Goal: Transaction & Acquisition: Purchase product/service

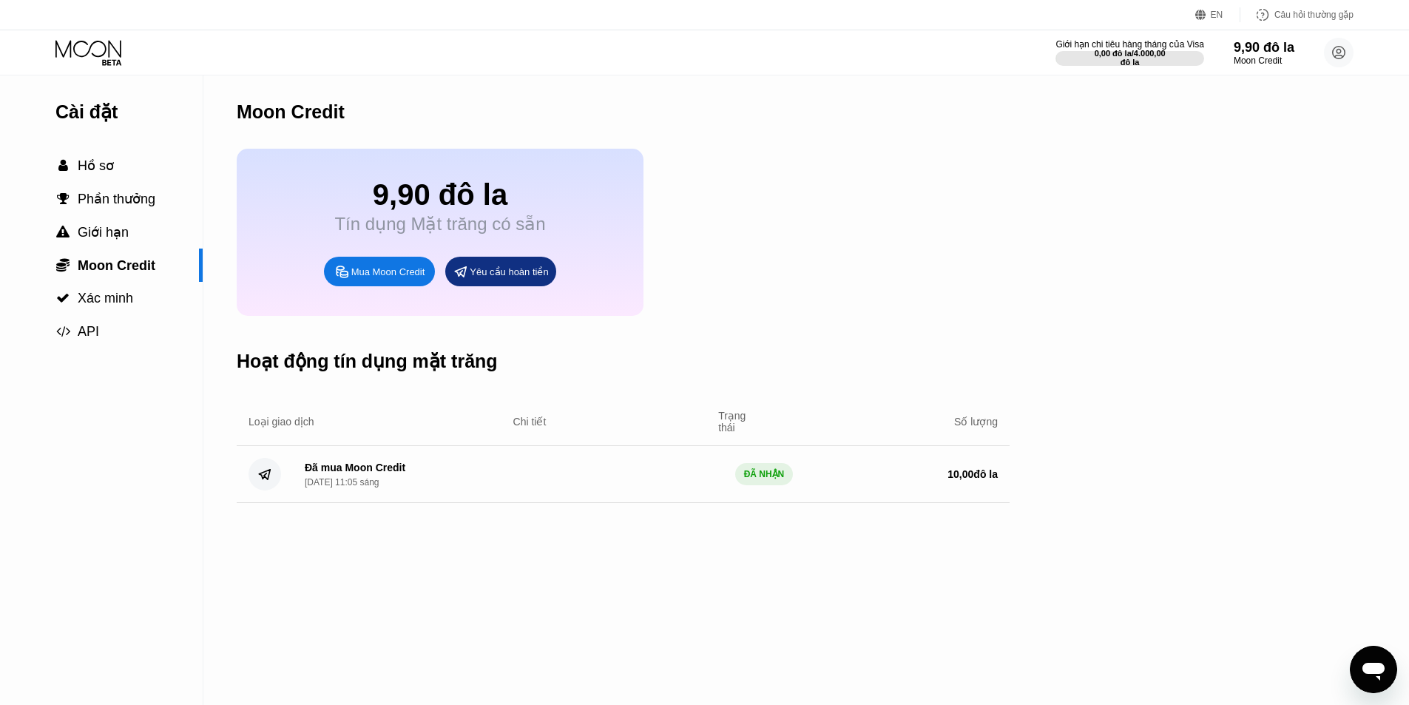
click at [353, 277] on font "Mua Moon Credit" at bounding box center [388, 271] width 74 height 11
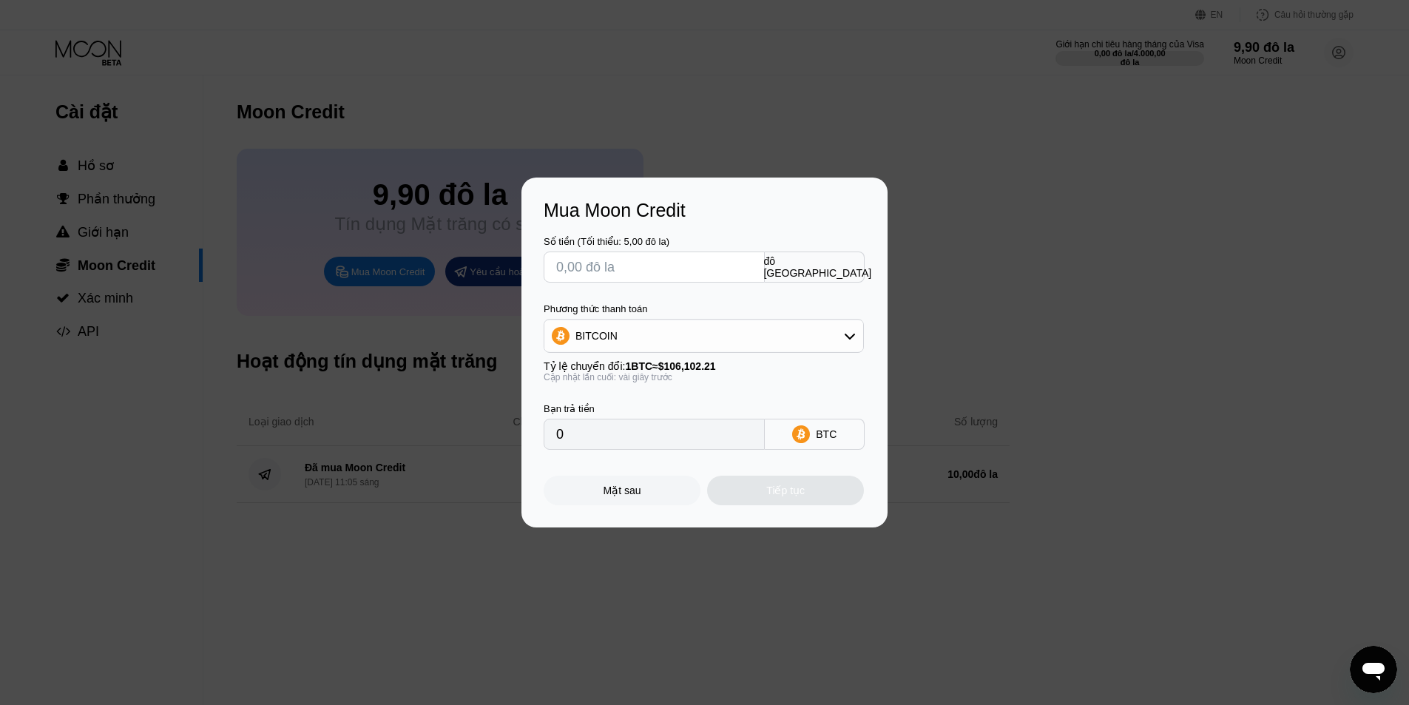
click at [706, 265] on input "text" at bounding box center [654, 267] width 196 height 30
type input "$10"
type input "0.00009425"
type input "$1"
type input "0.00000943"
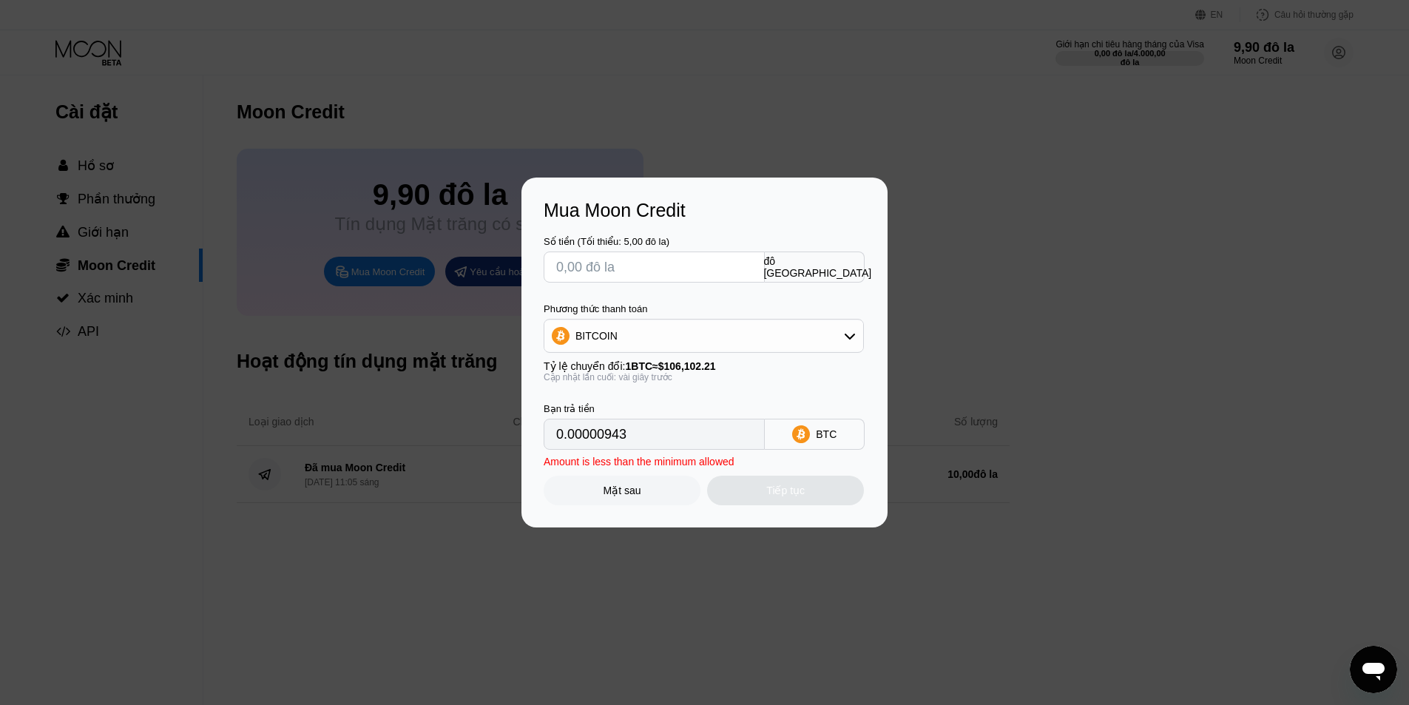
type input "0"
type input "$5"
type input "0.00004713"
type input "$5"
click at [700, 341] on div "BITCOIN" at bounding box center [703, 336] width 319 height 30
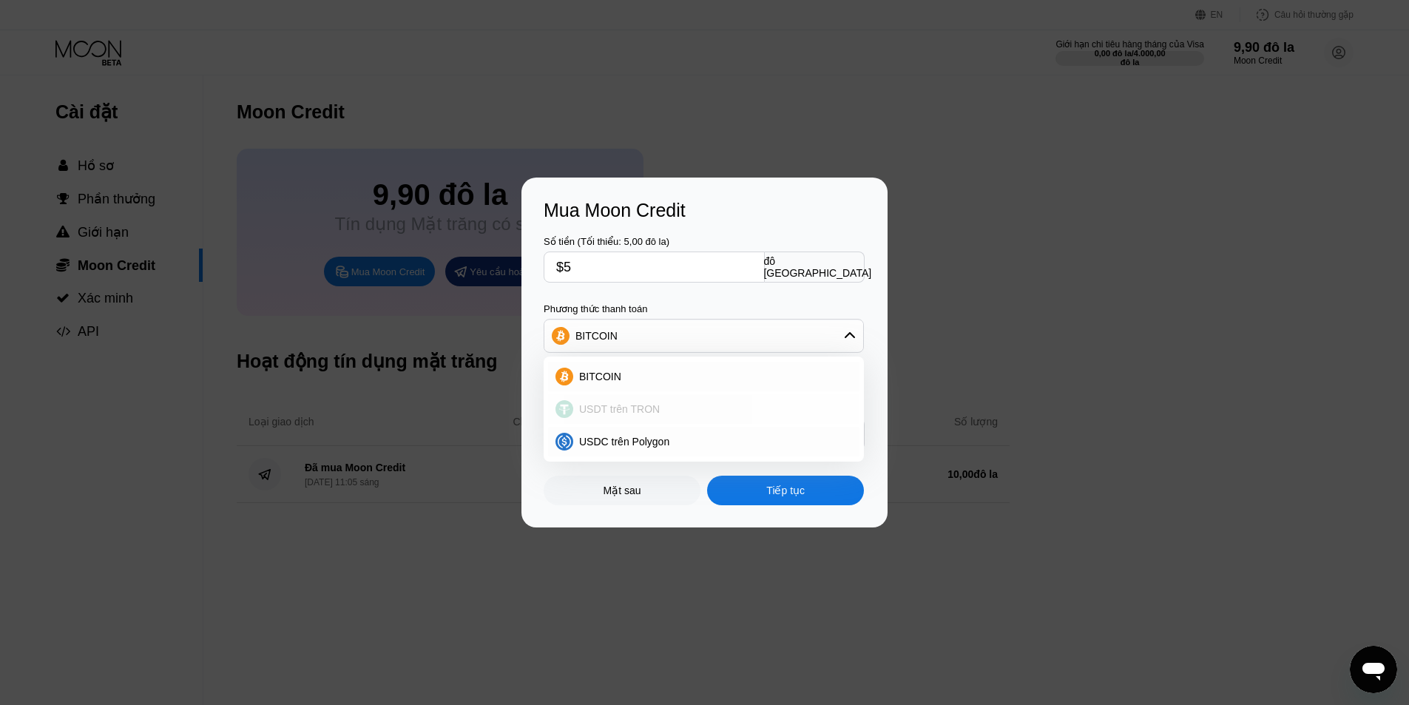
click at [619, 407] on font "USDT trên TRON" at bounding box center [619, 409] width 81 height 12
type input "5.05"
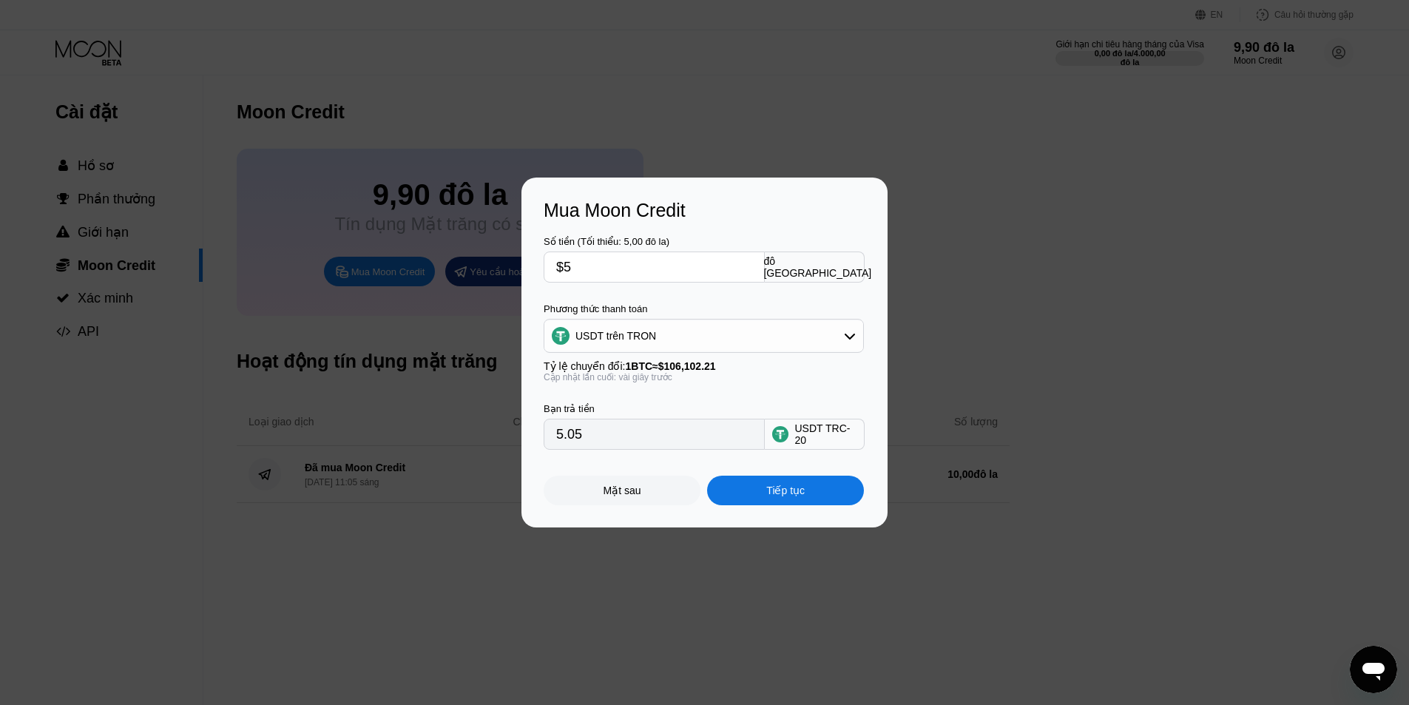
click at [766, 493] on font "Tiếp tục" at bounding box center [785, 490] width 38 height 12
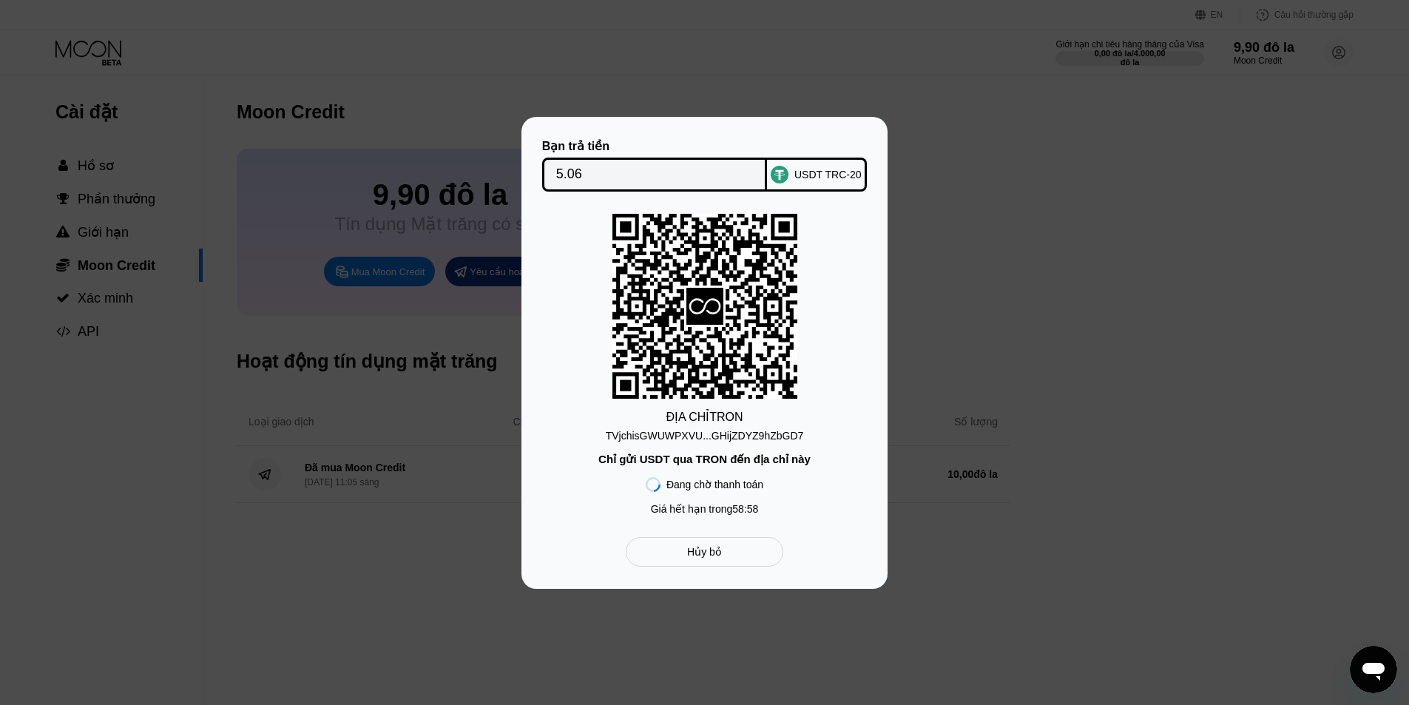
click at [811, 162] on div "USDT TRC-20" at bounding box center [817, 175] width 100 height 34
click at [732, 539] on div "Bạn trả tiền 5.06 USDT TRC-20 ĐỊA CHỈ TRON TVjchisGWUWPXVU...GHijZDYZ9hZbGD7 Ch…" at bounding box center [705, 353] width 322 height 428
click at [729, 550] on div "Hủy bỏ" at bounding box center [705, 552] width 158 height 30
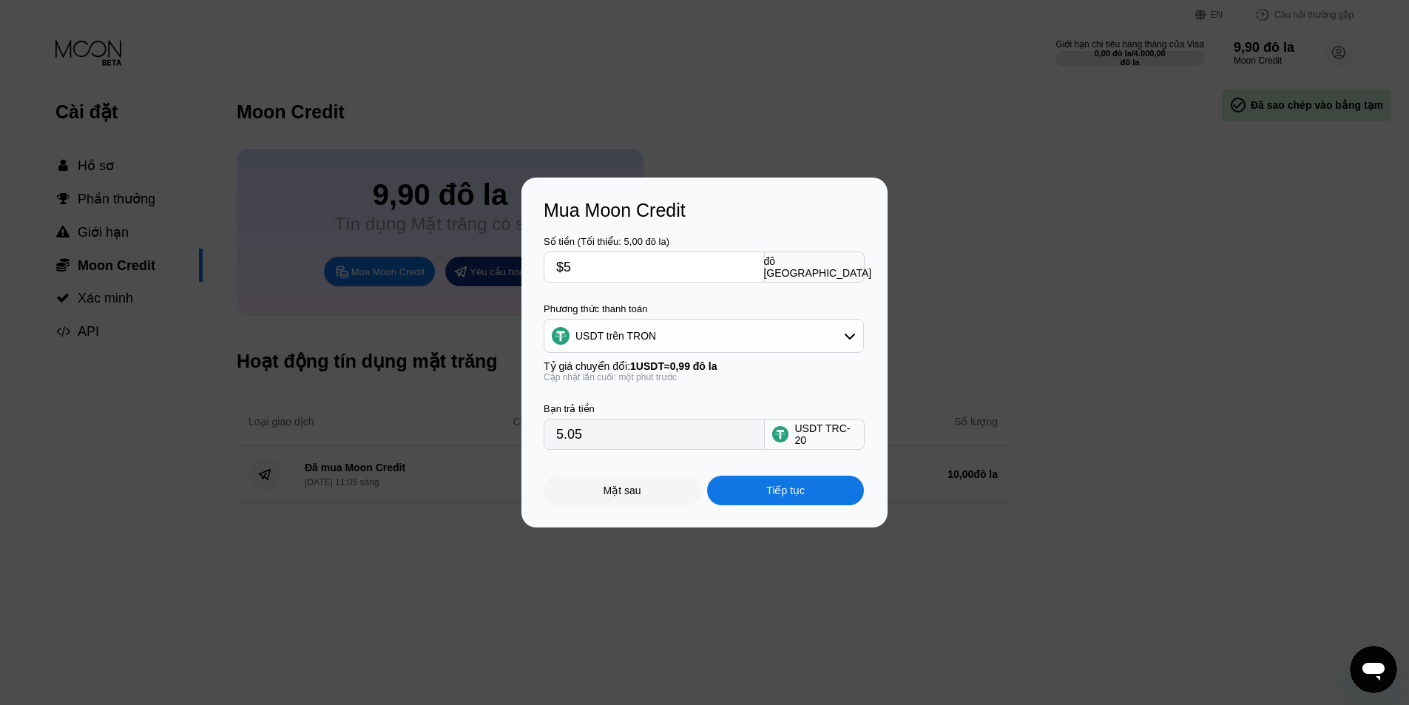
click at [721, 336] on div "USDT trên TRON" at bounding box center [703, 336] width 319 height 30
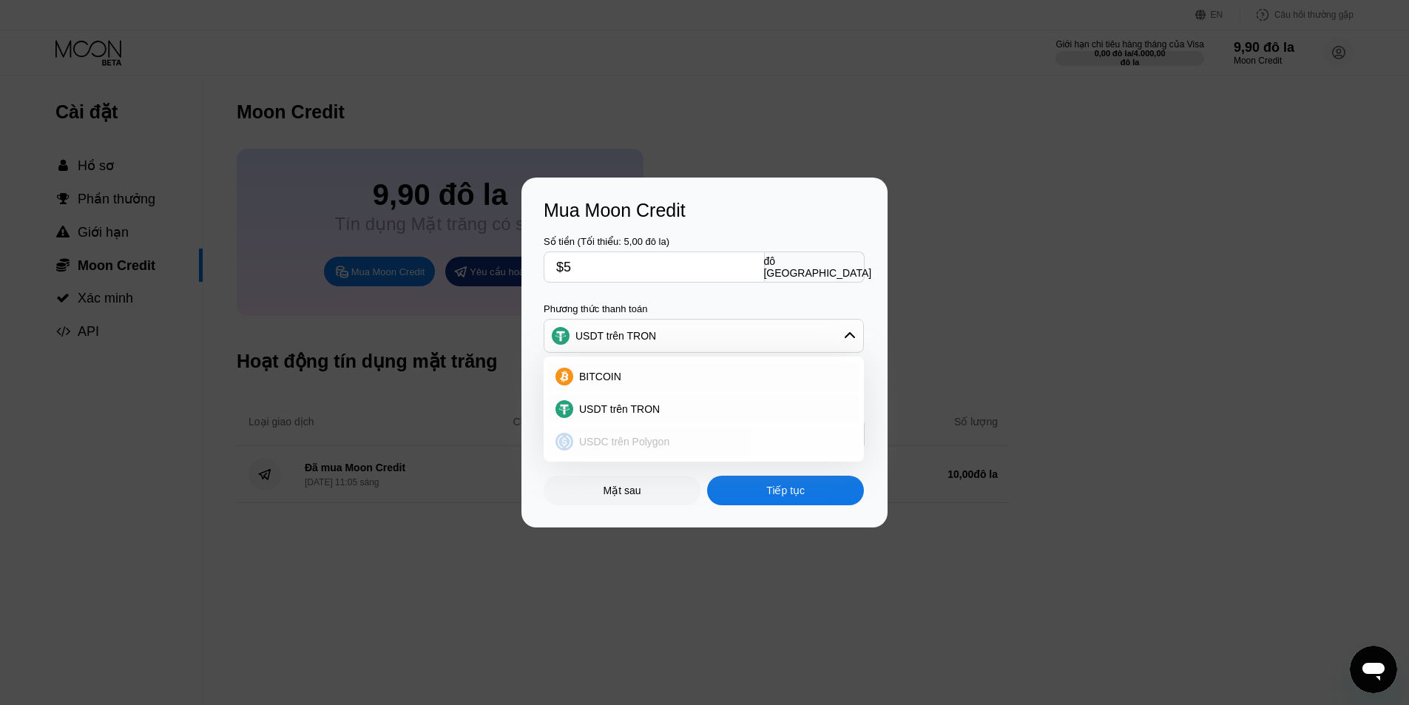
click at [683, 440] on div "USDC trên Polygon" at bounding box center [712, 442] width 279 height 12
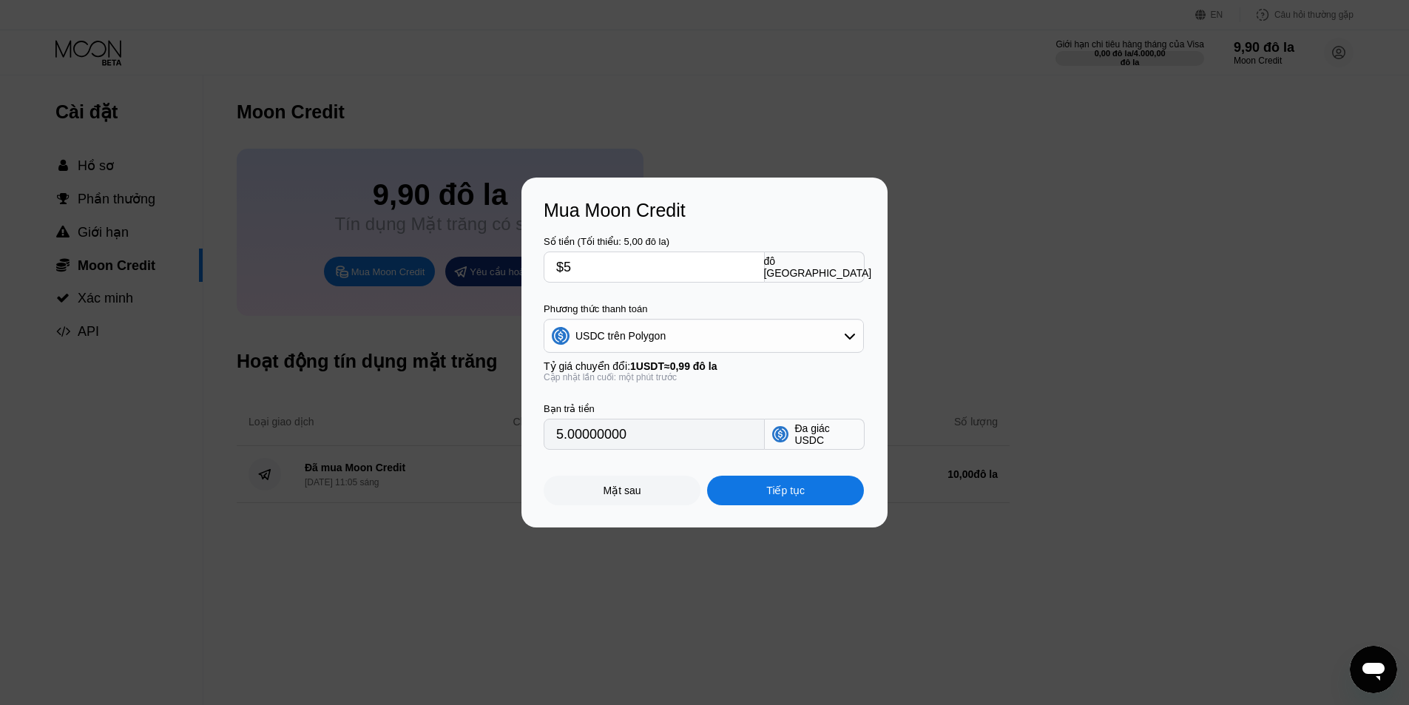
click at [760, 320] on div "USDC trên Polygon" at bounding box center [704, 336] width 320 height 34
click at [748, 331] on div "USDC trên Polygon" at bounding box center [703, 336] width 319 height 30
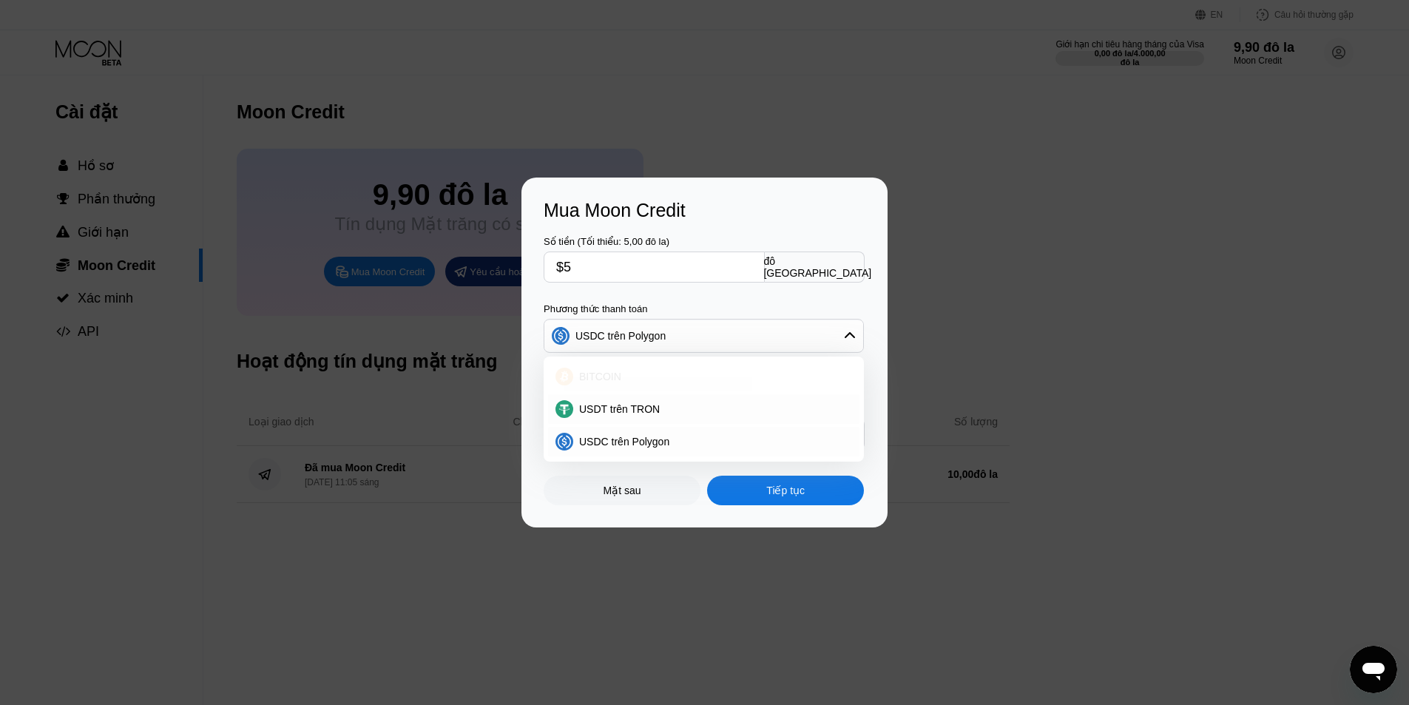
click at [666, 375] on div "BITCOIN" at bounding box center [712, 377] width 279 height 12
type input "0.00004713"
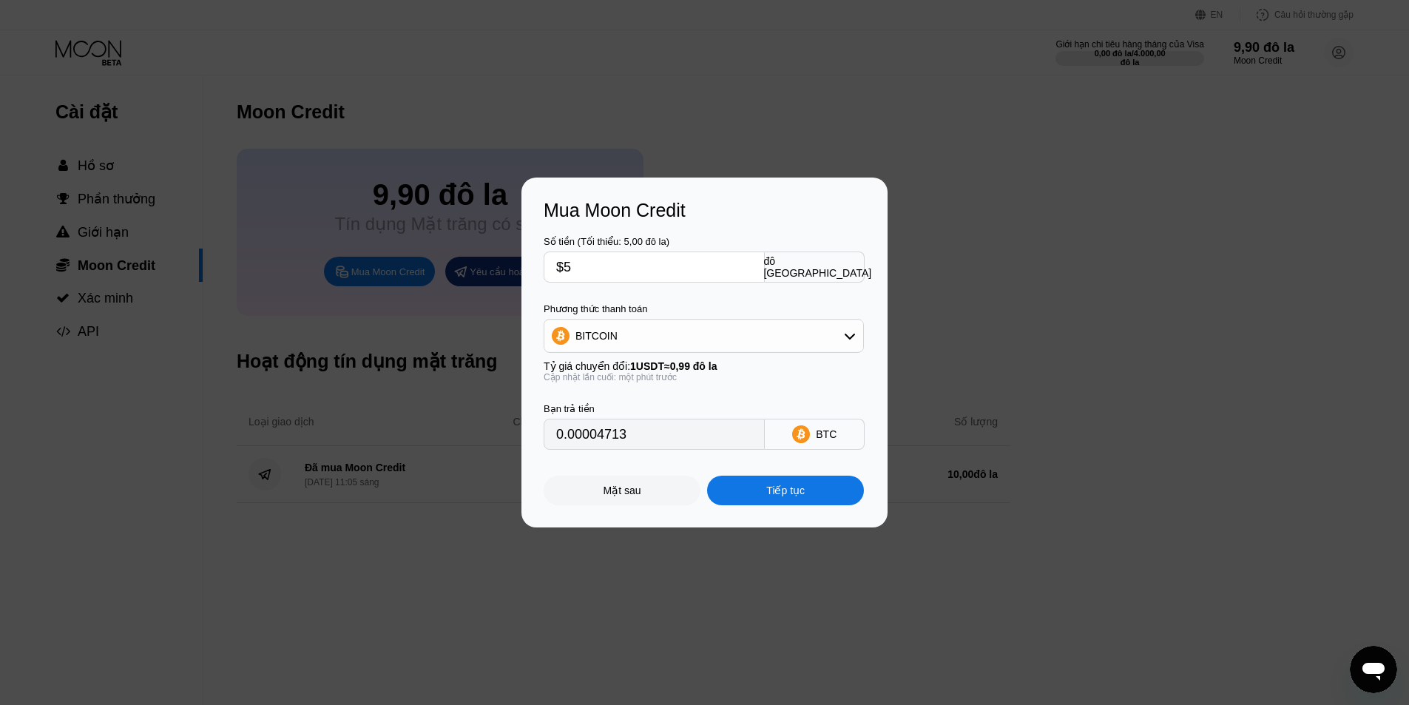
click at [607, 273] on input "$5" at bounding box center [654, 267] width 196 height 30
type input "$50"
type input "0.00047125"
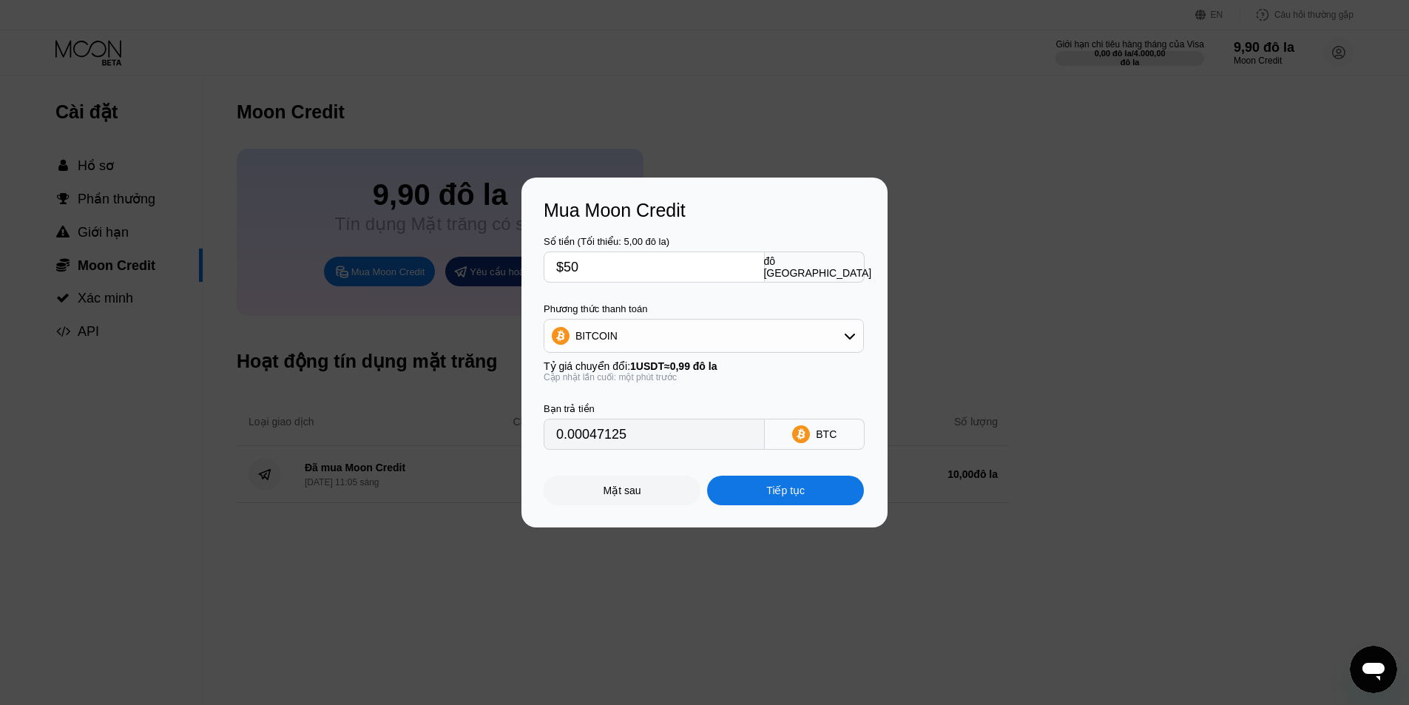
type input "$50"
click at [619, 337] on div "BITCOIN" at bounding box center [703, 336] width 319 height 30
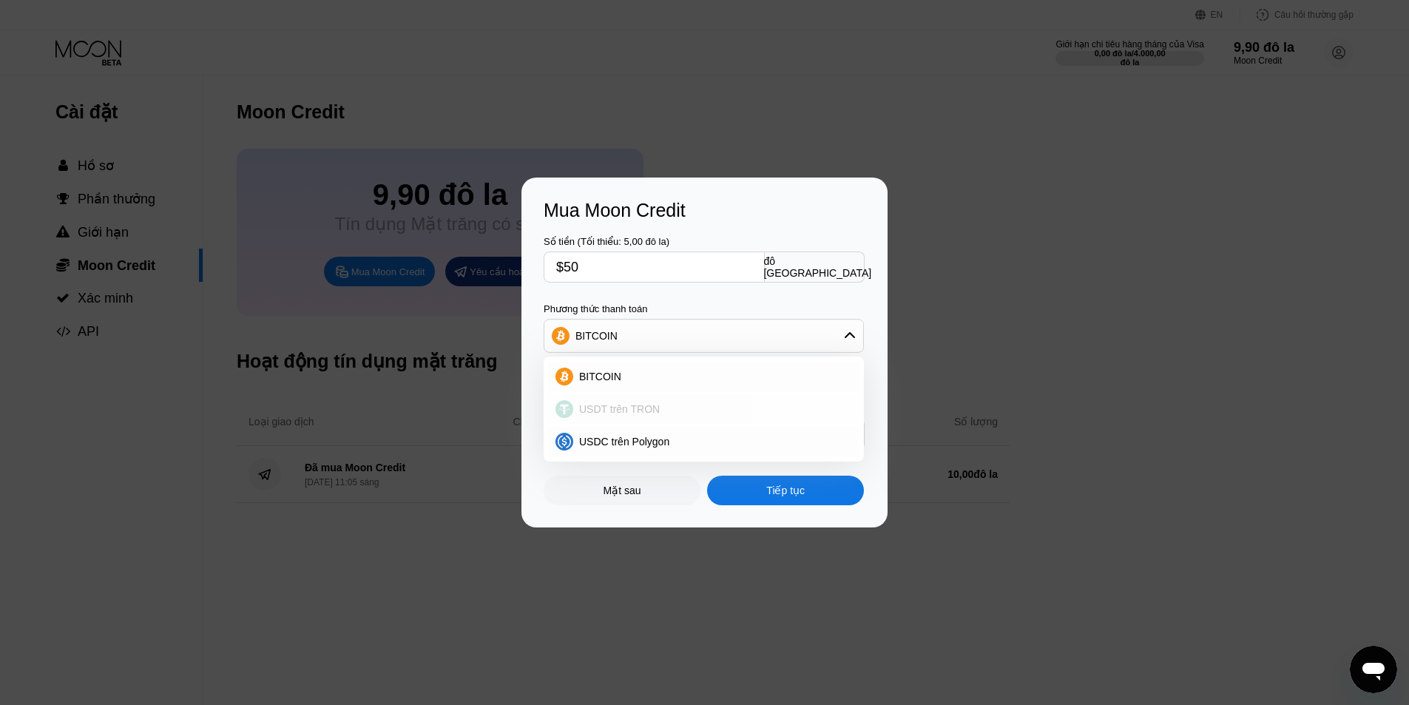
click at [617, 399] on div "USDT trên TRON" at bounding box center [703, 409] width 311 height 30
type input "50.51"
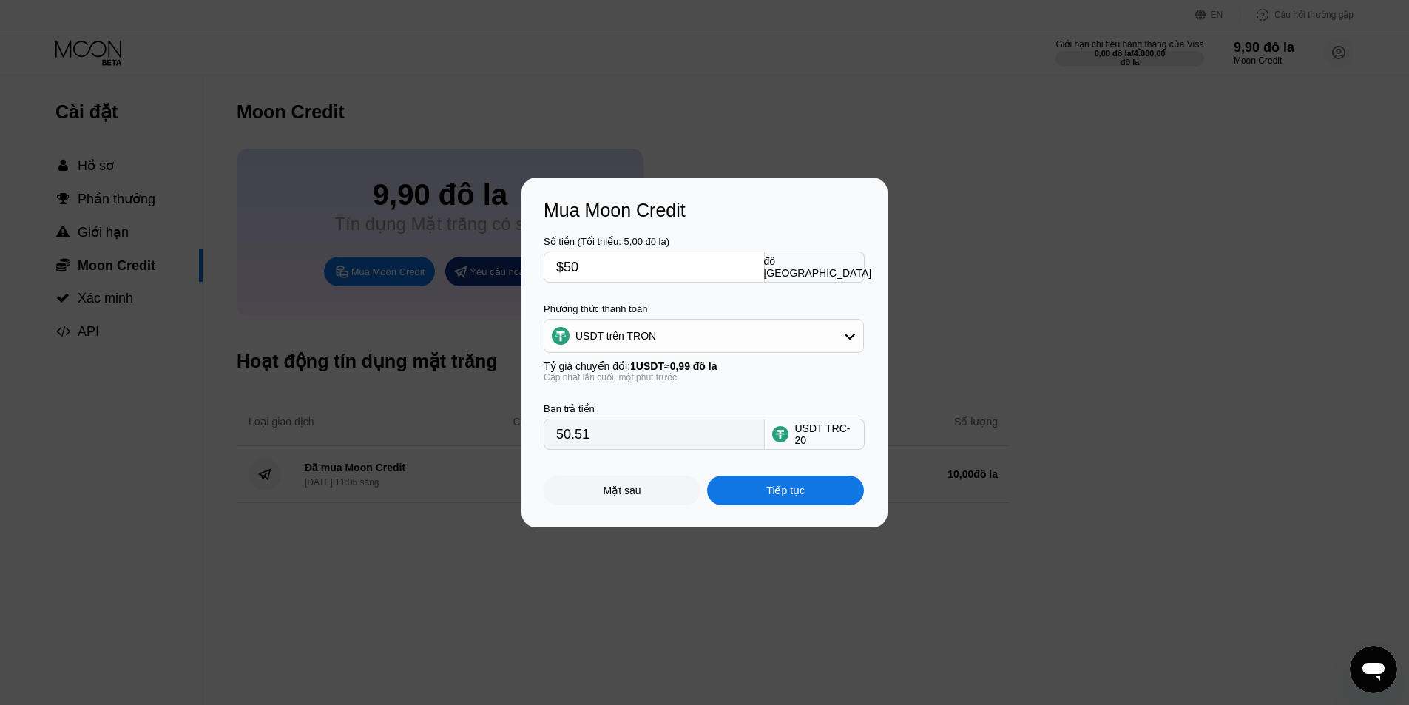
click at [772, 490] on font "Tiếp tục" at bounding box center [785, 490] width 38 height 12
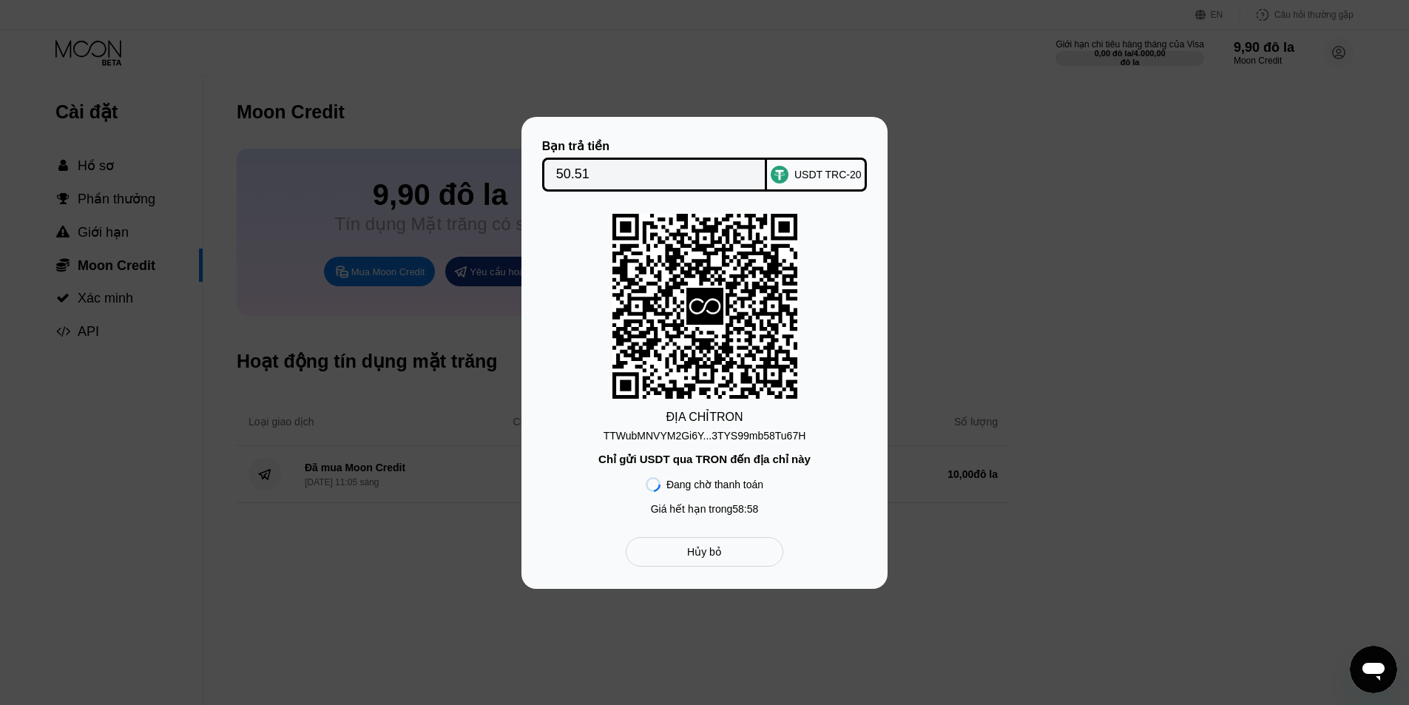
click at [1115, 368] on div "Bạn trả tiền 50.51 USDT TRC-20 ĐỊA CHỈ TRON TTWubMNVYM2Gi6Y...3TYS99mb58Tu67H C…" at bounding box center [704, 353] width 1409 height 472
